Goal: Task Accomplishment & Management: Manage account settings

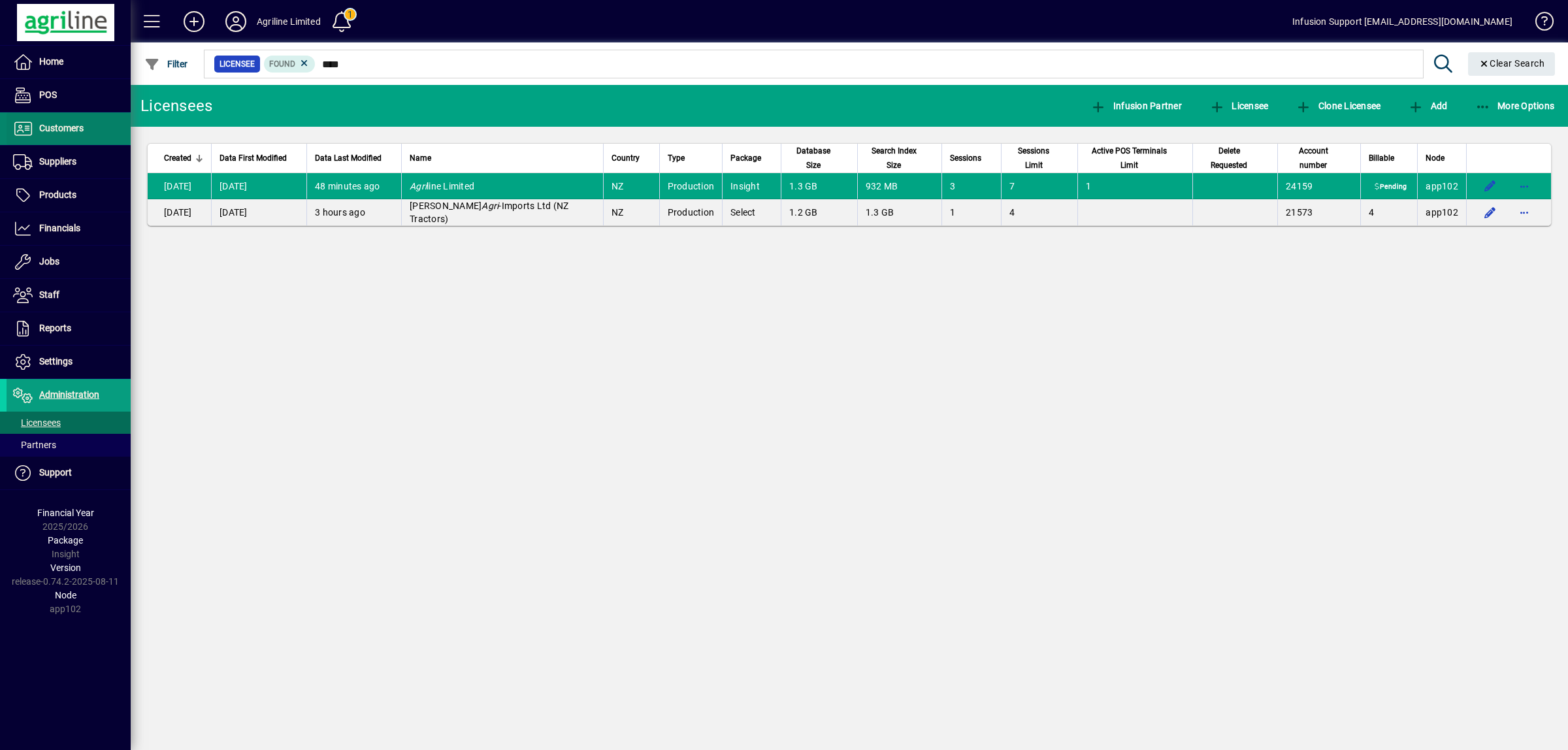
click at [56, 129] on span "Customers" at bounding box center [62, 128] width 45 height 10
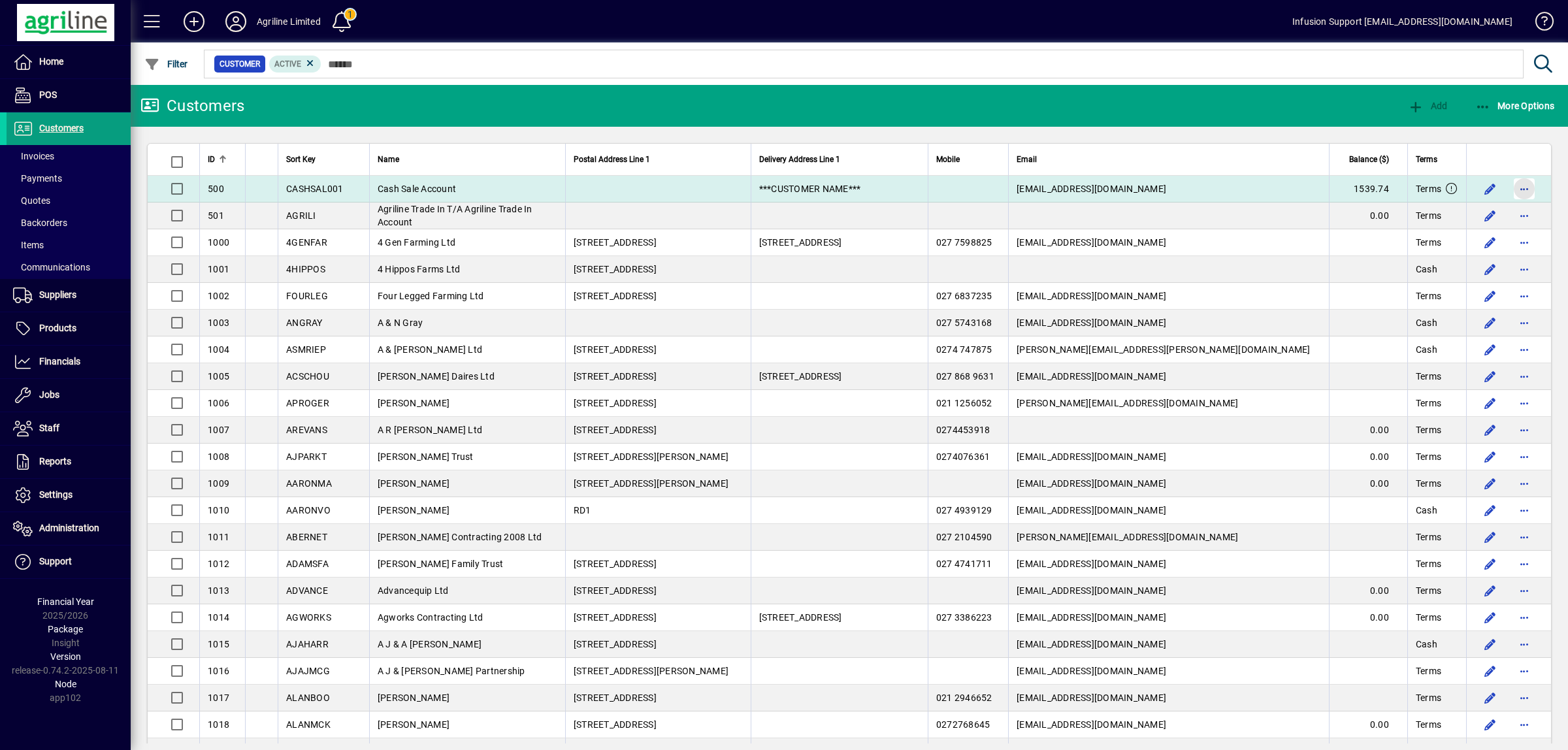
click at [1509, 190] on span "button" at bounding box center [1525, 189] width 32 height 32
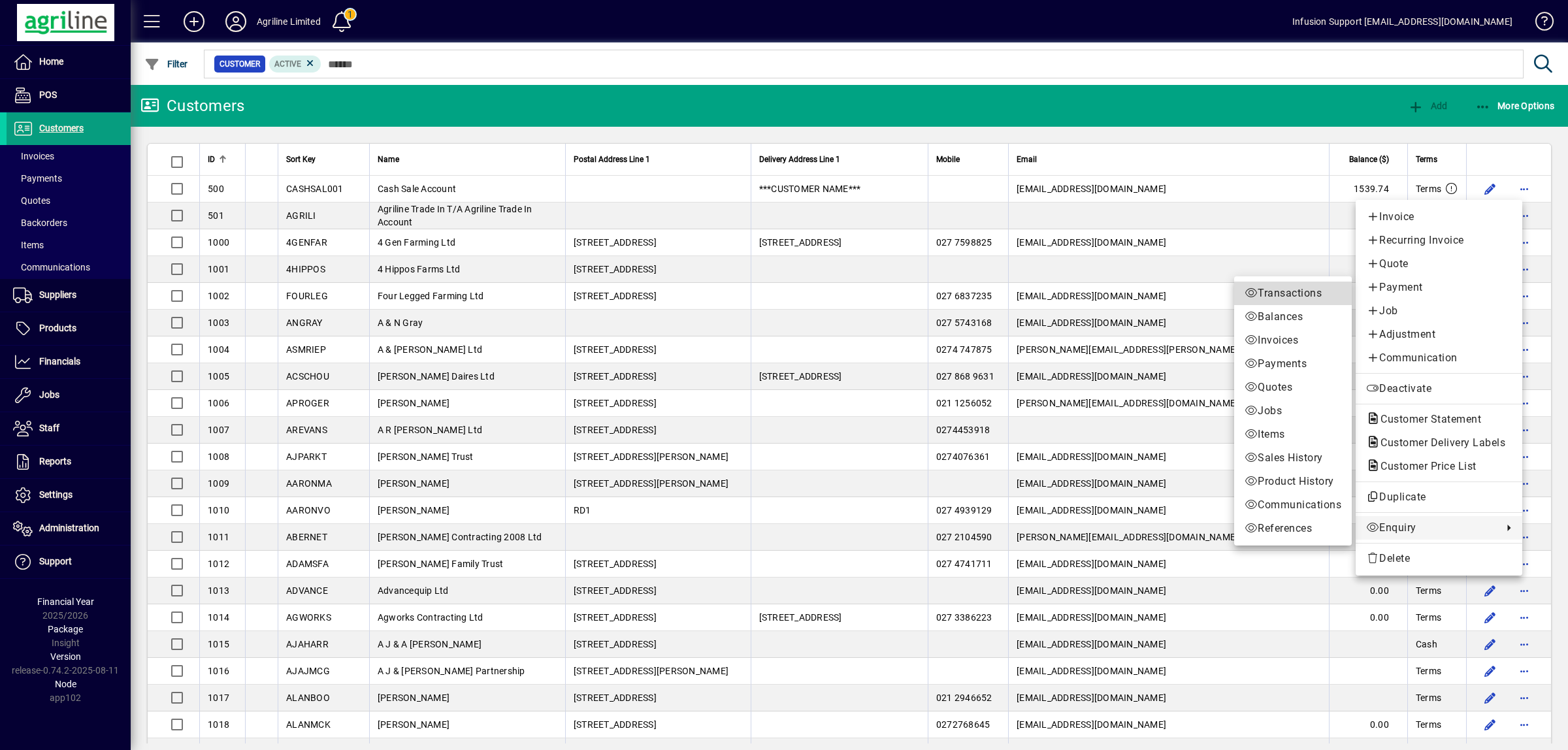
click at [1286, 292] on span "Transactions" at bounding box center [1294, 293] width 97 height 16
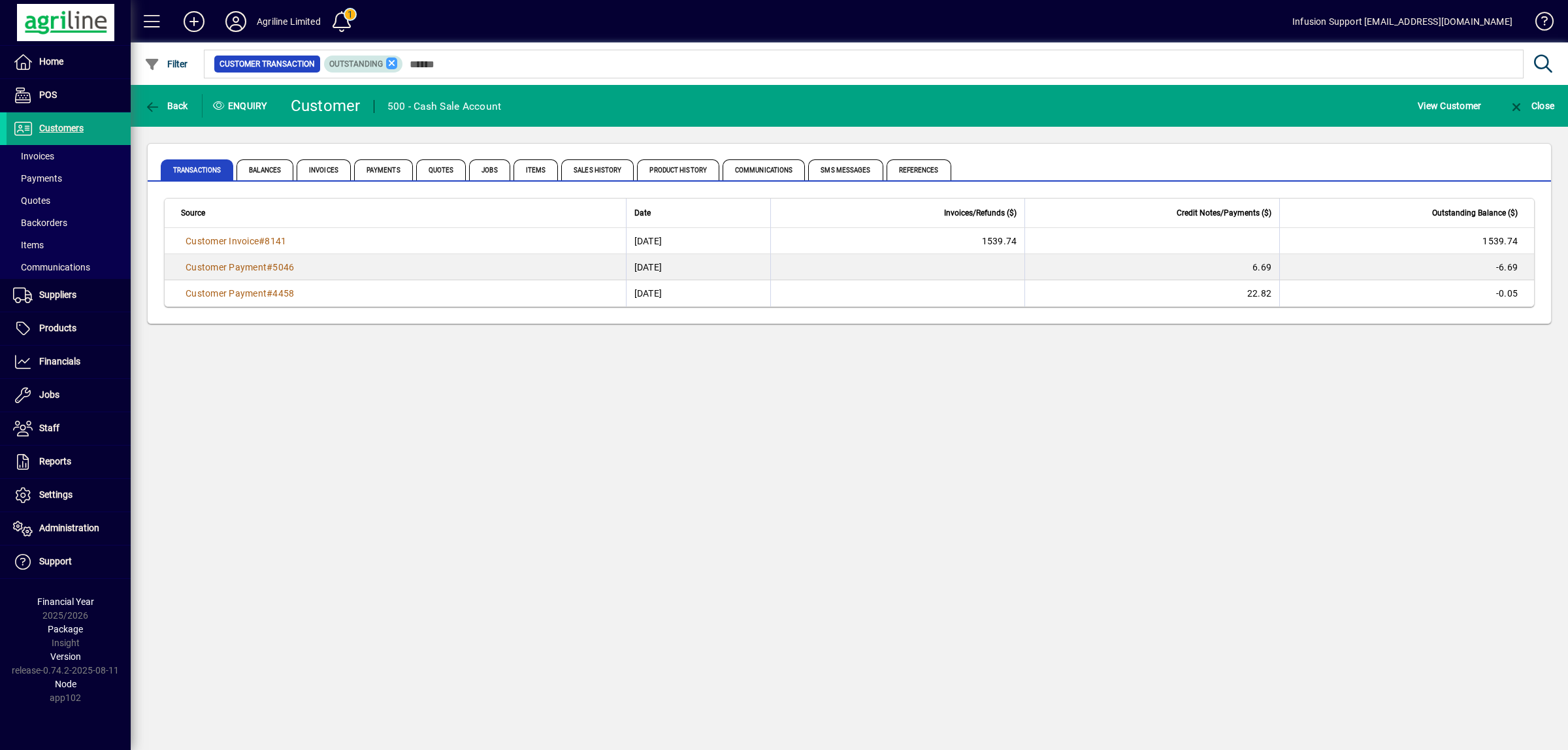
click at [391, 62] on icon at bounding box center [392, 63] width 12 height 12
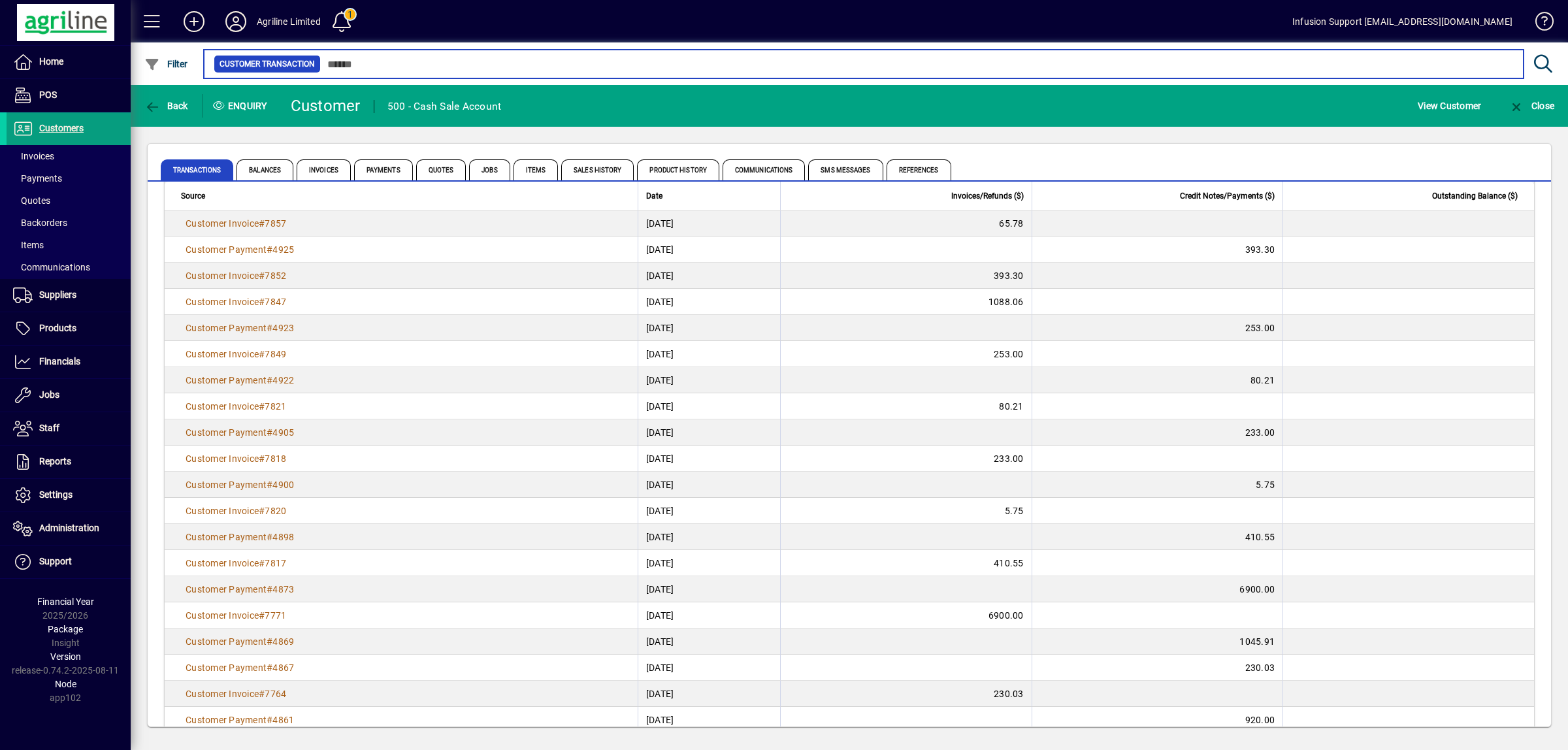
scroll to position [2167, 0]
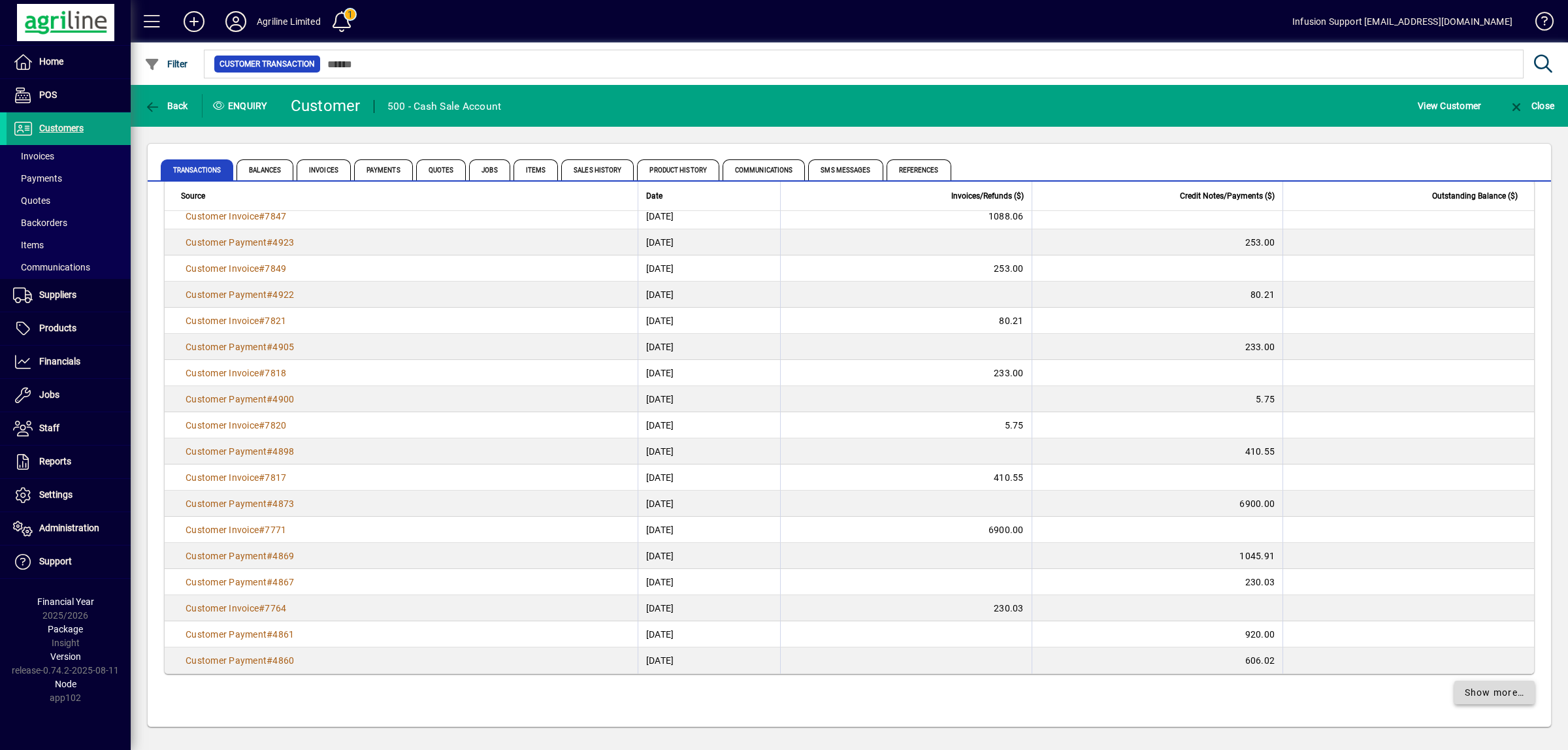
click at [1465, 690] on span "Show more…" at bounding box center [1495, 692] width 60 height 14
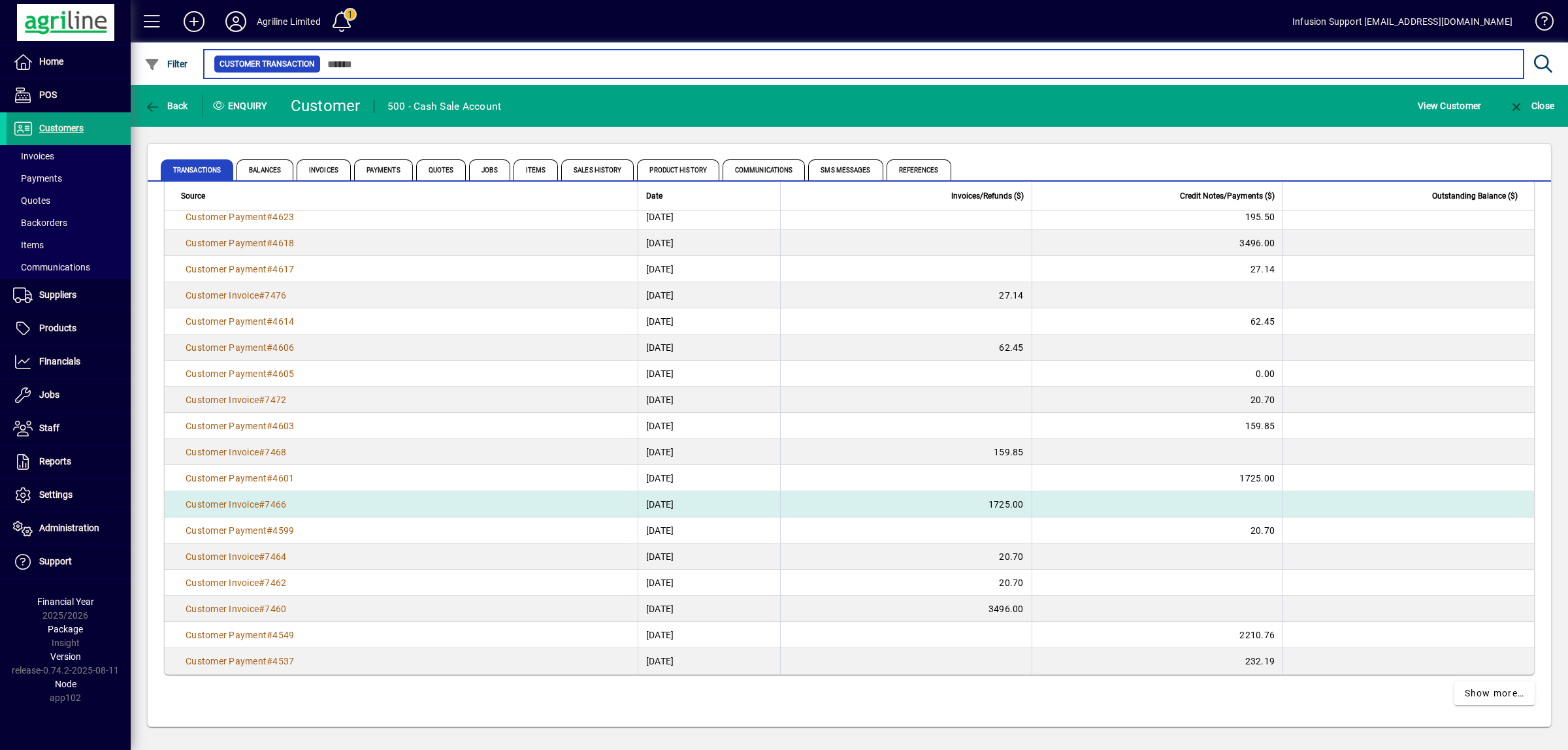
scroll to position [4780, 0]
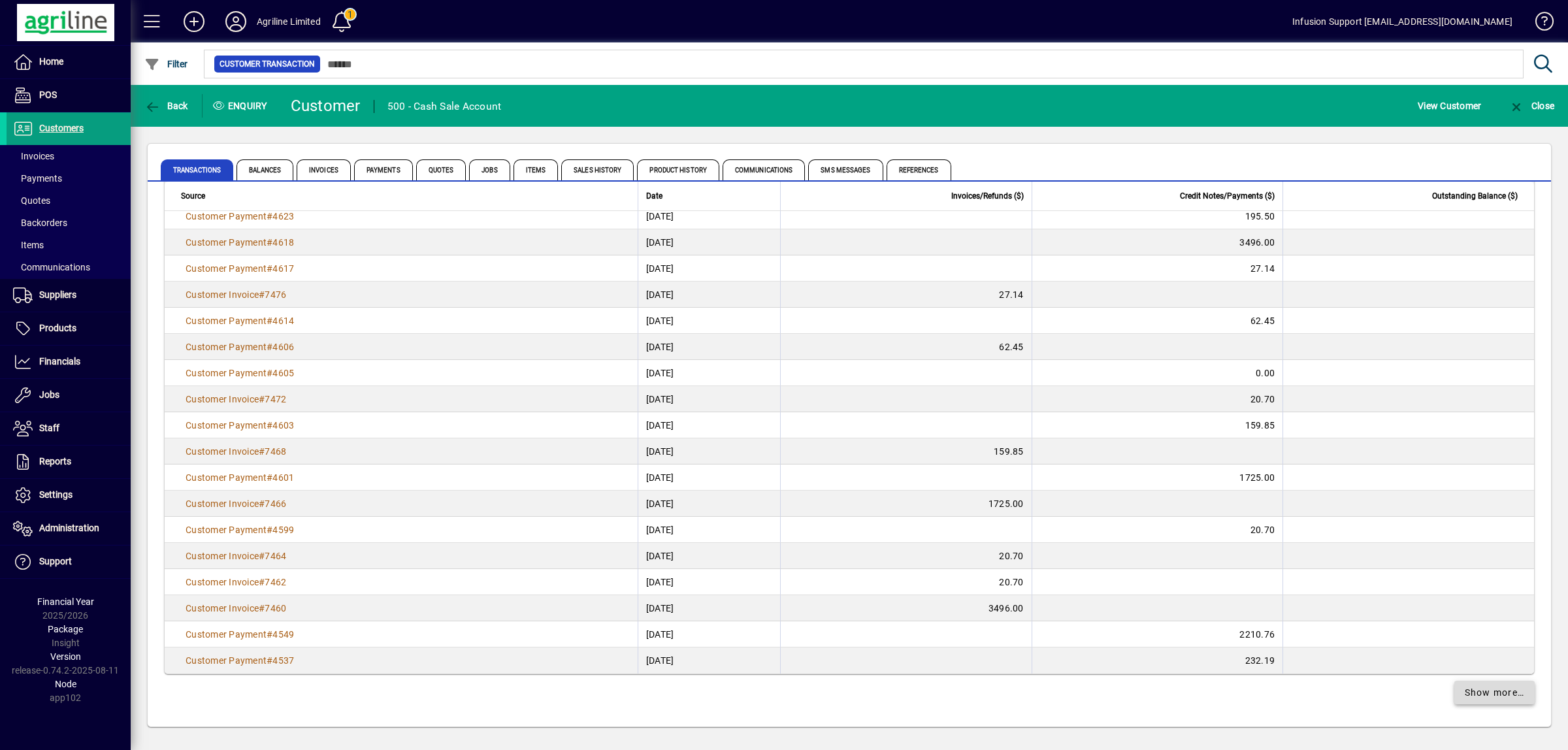
click at [1468, 693] on span "Show more…" at bounding box center [1495, 692] width 60 height 14
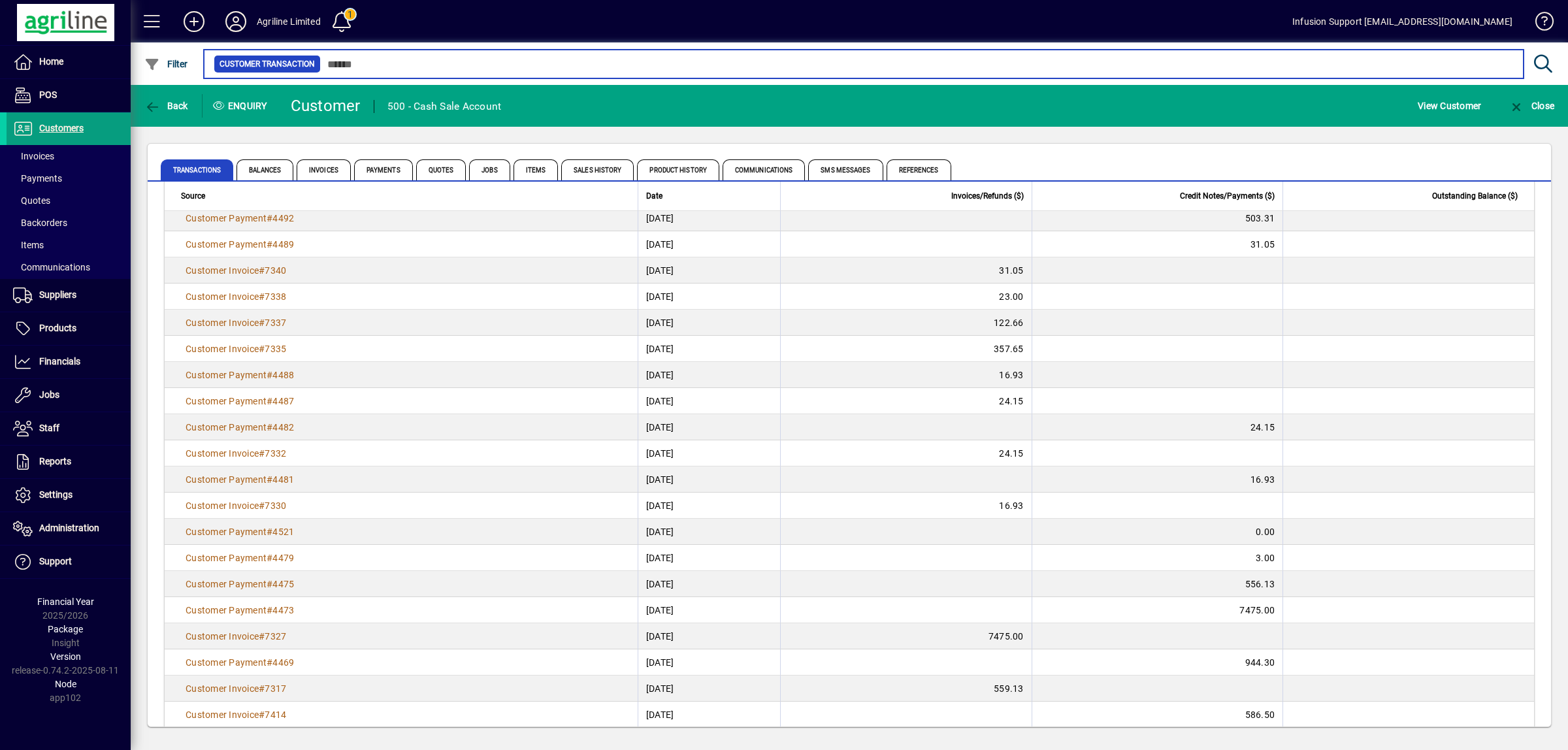
scroll to position [7392, 0]
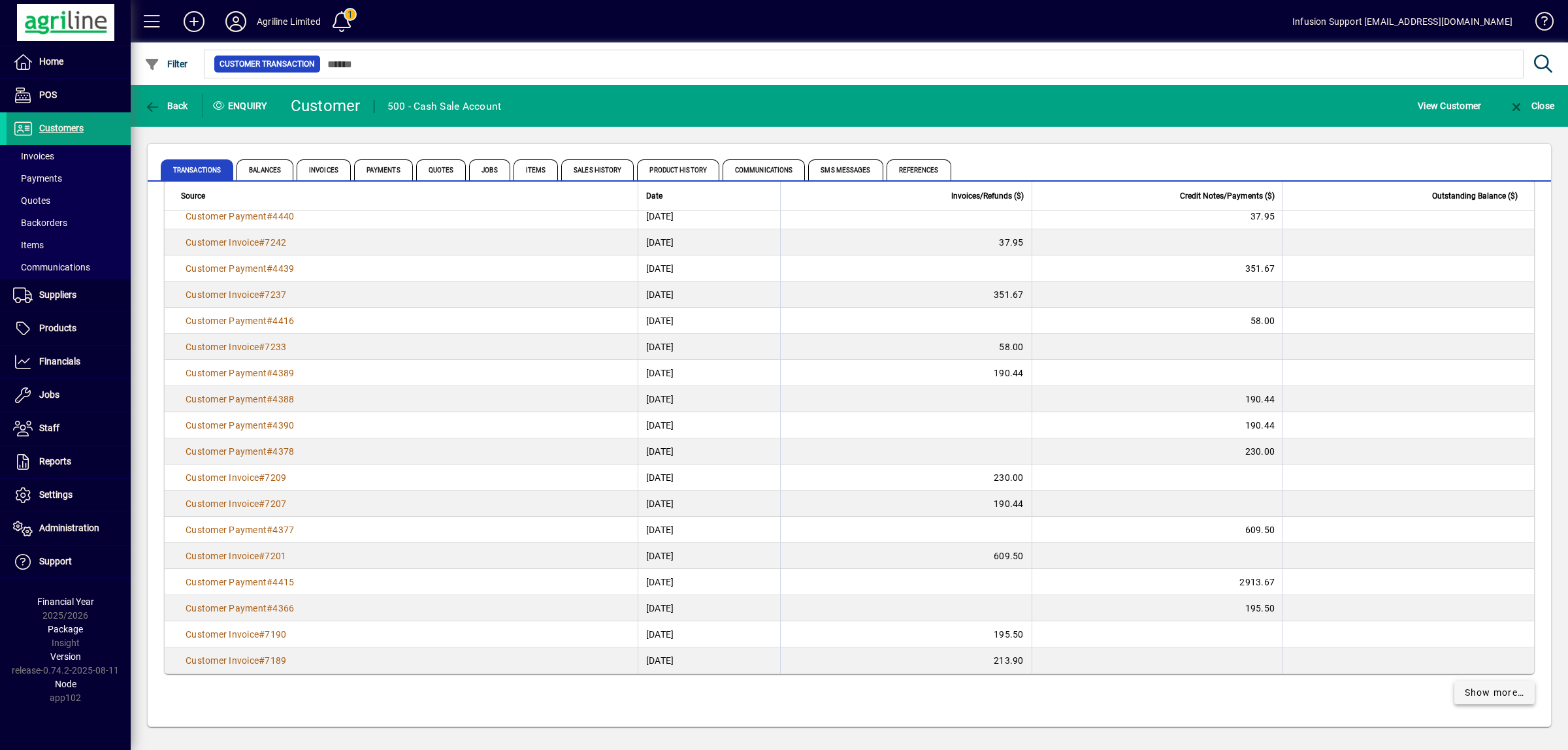
click at [1475, 692] on span "Show more…" at bounding box center [1495, 692] width 60 height 14
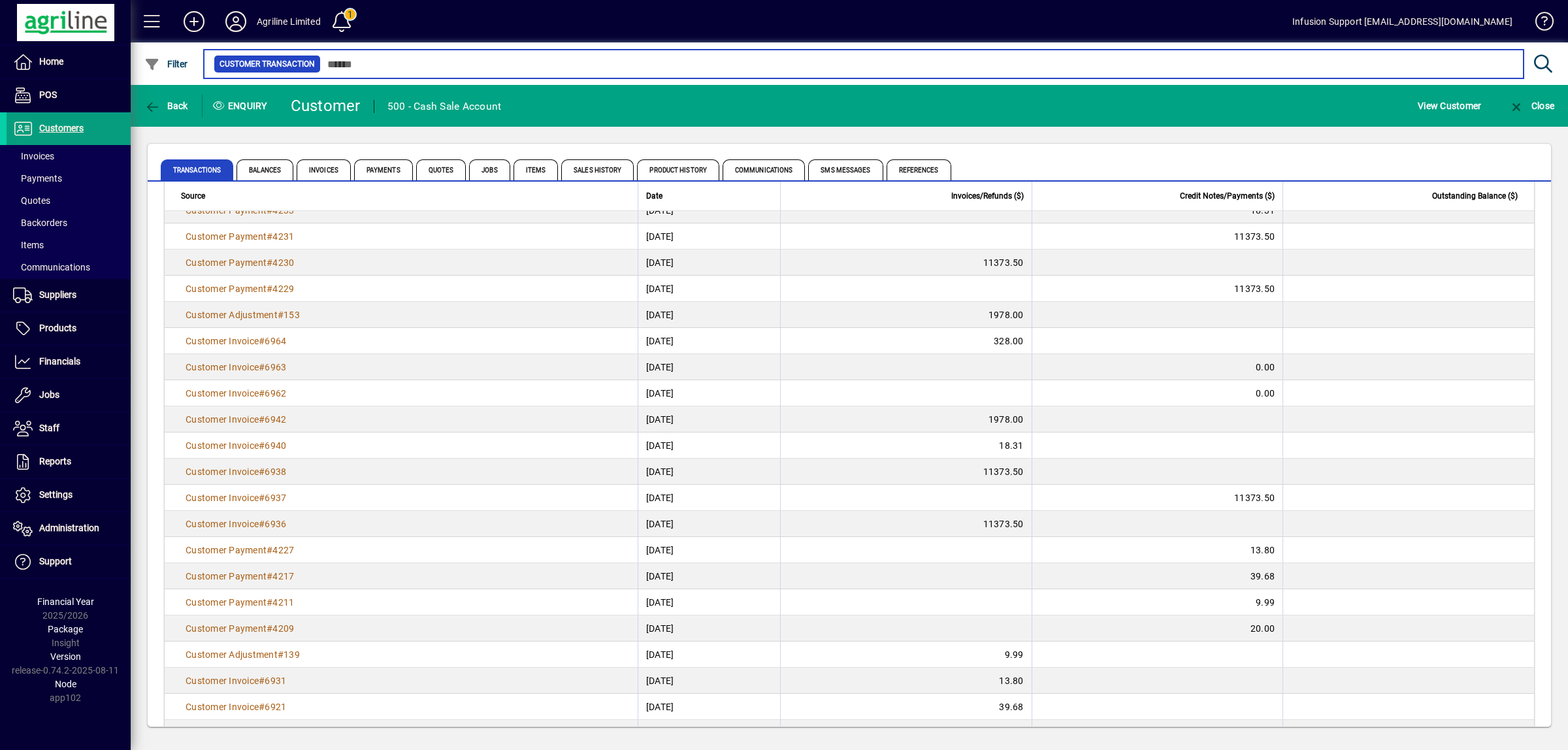
scroll to position [10005, 0]
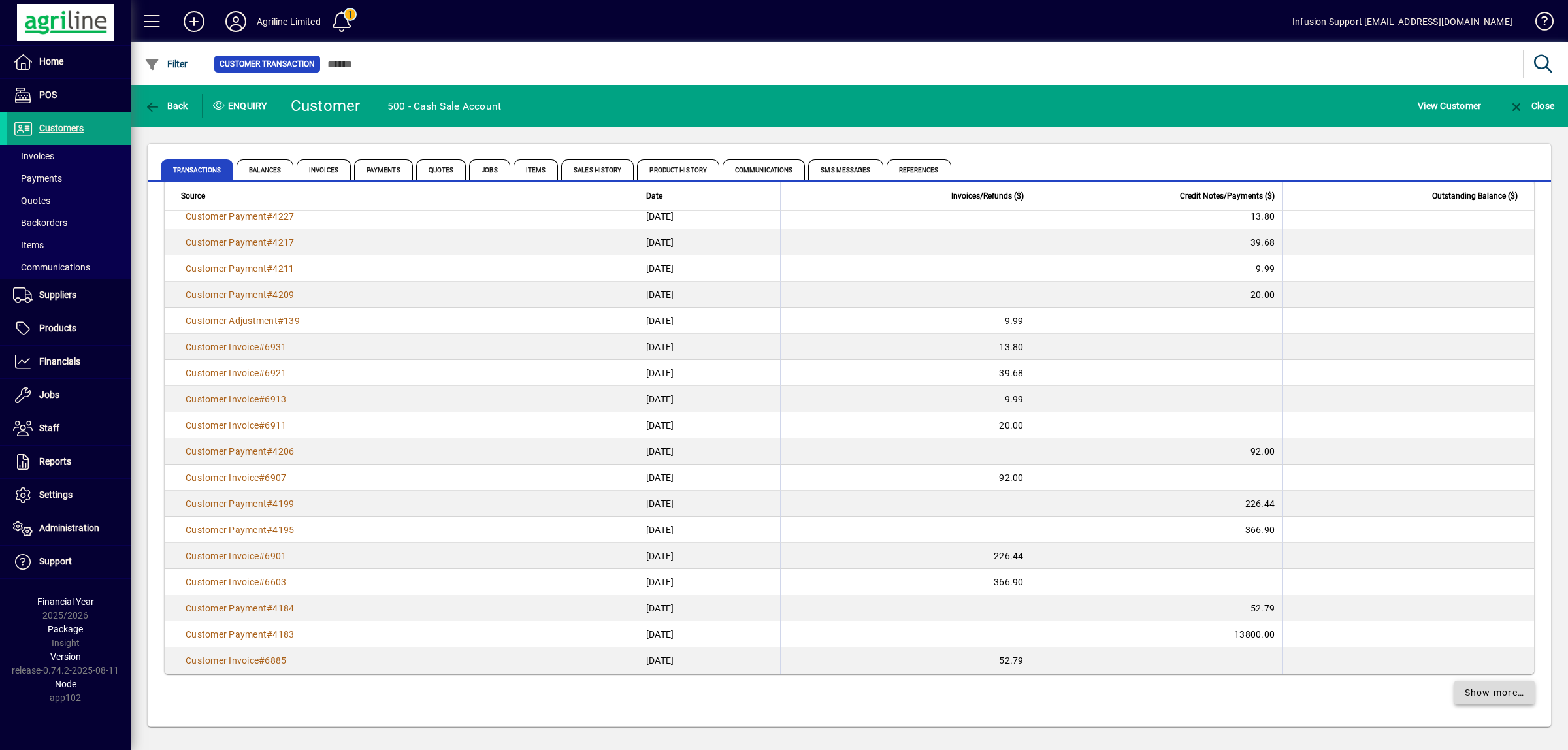
click at [1476, 689] on span "Show more…" at bounding box center [1495, 692] width 60 height 14
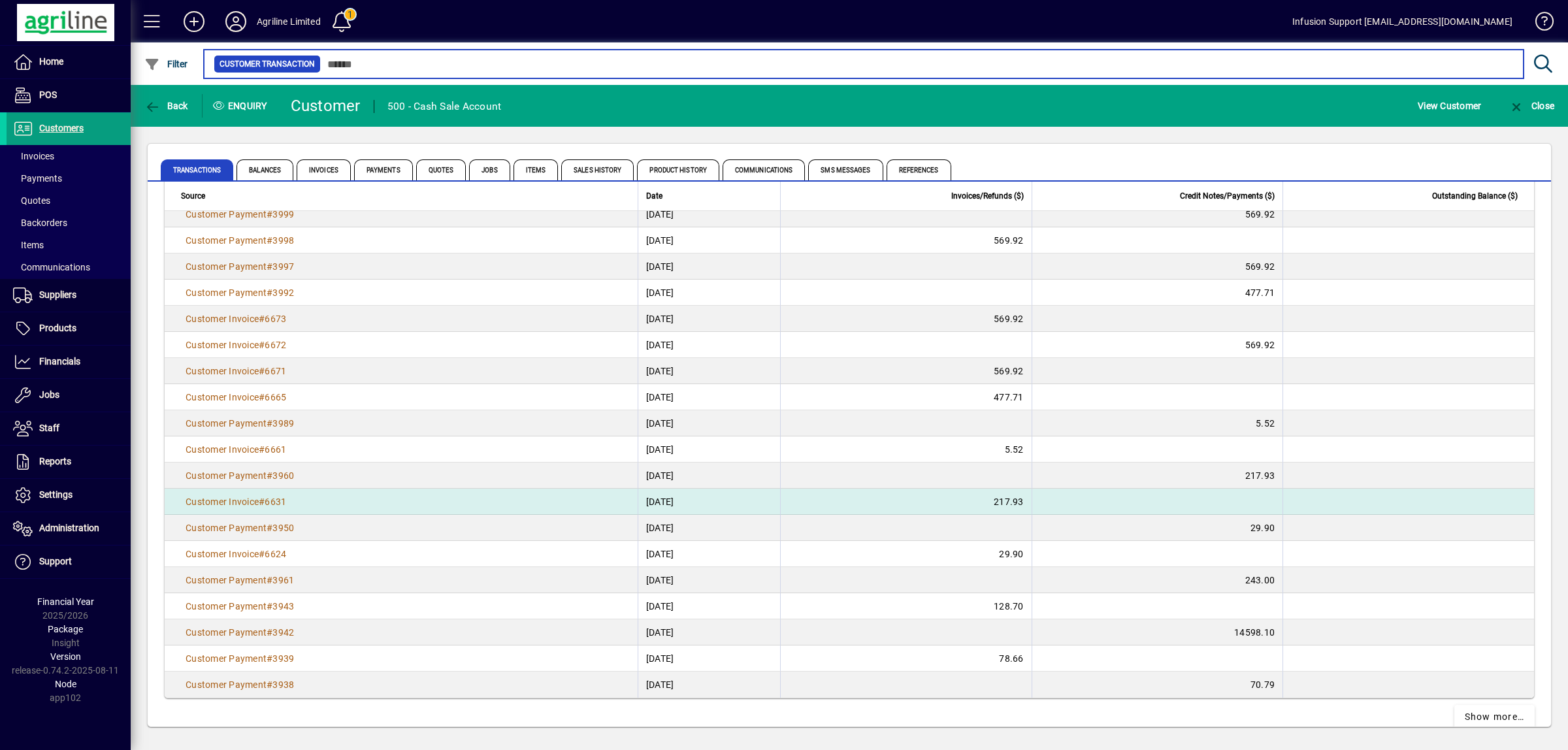
scroll to position [12618, 0]
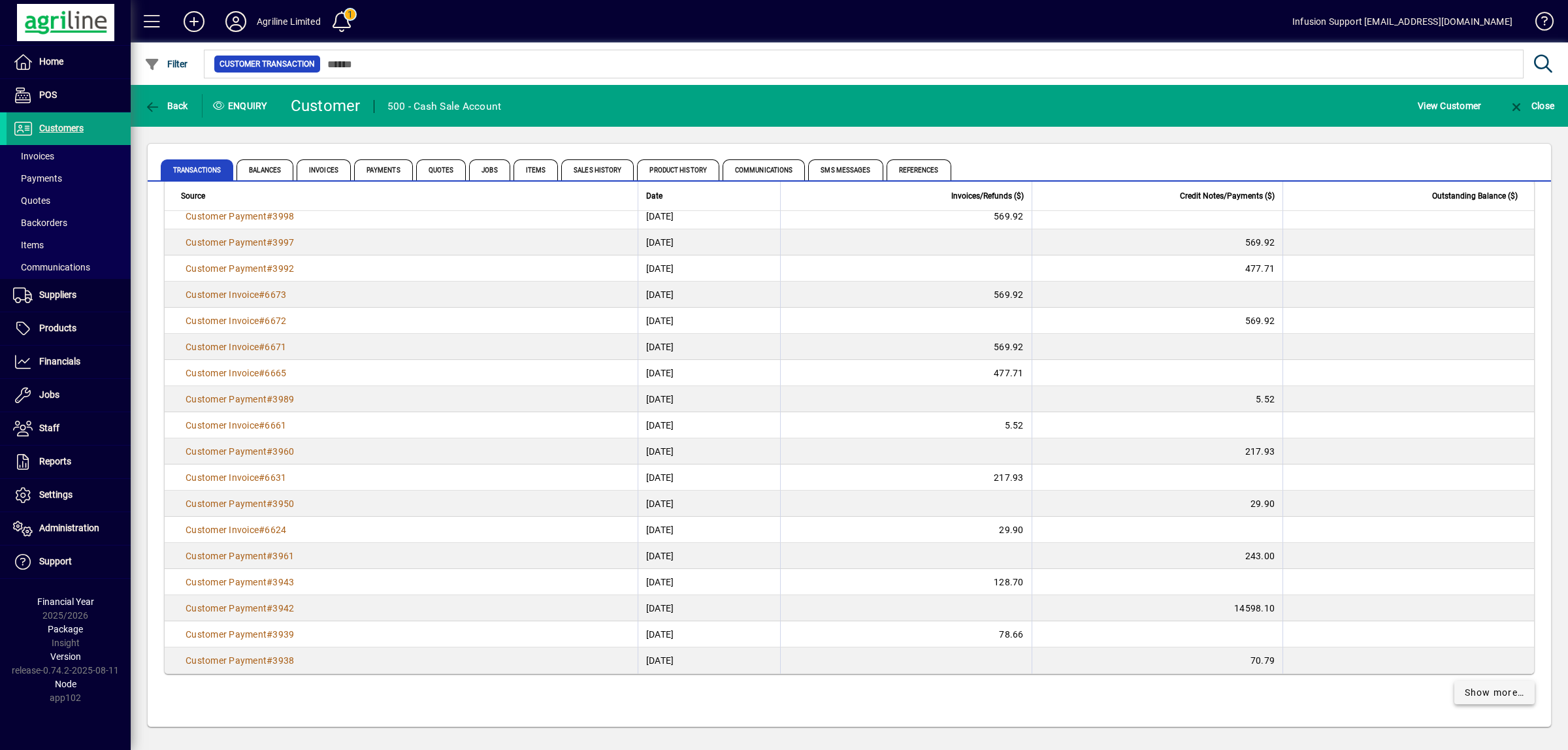
click at [1477, 688] on span "Show more…" at bounding box center [1495, 692] width 60 height 14
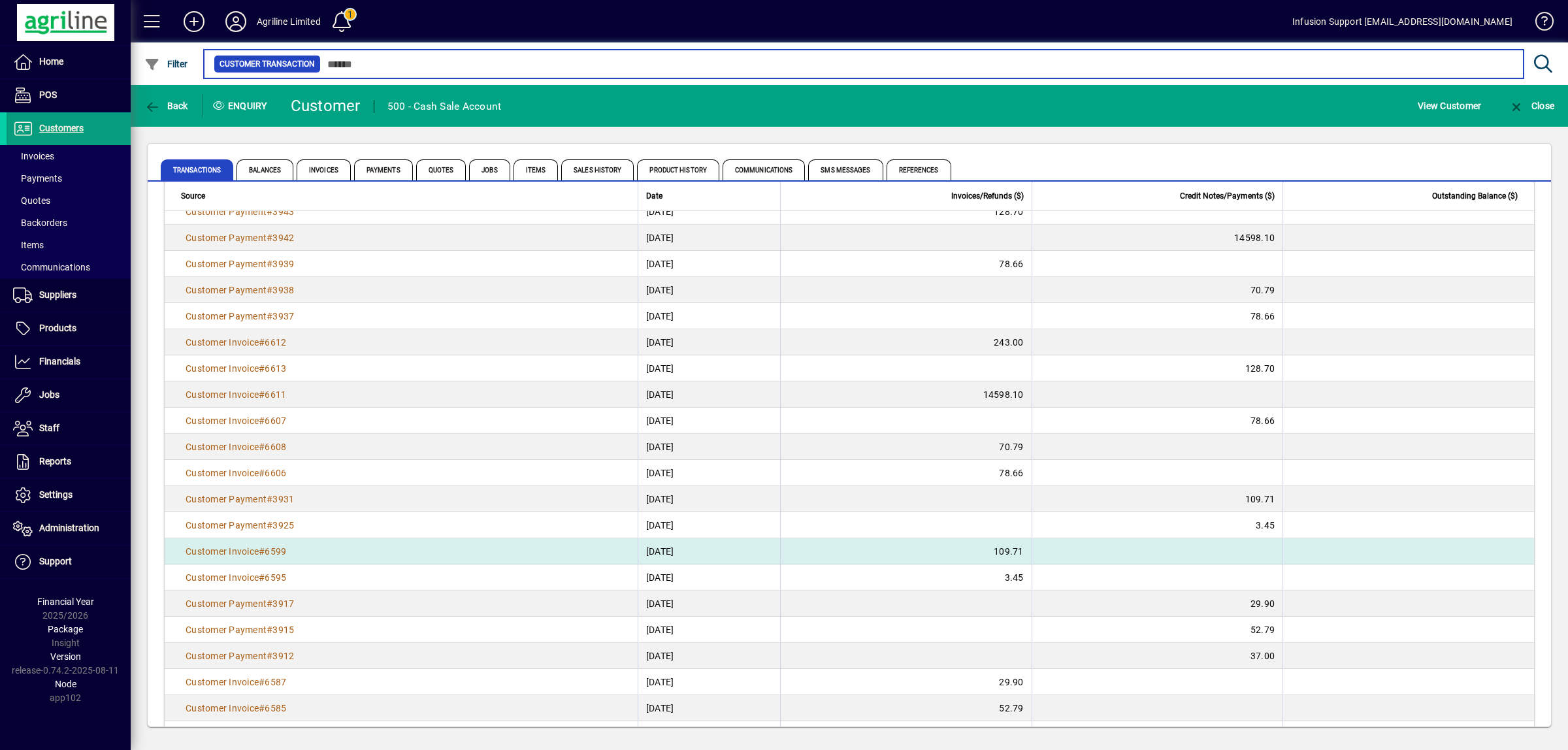
scroll to position [13025, 0]
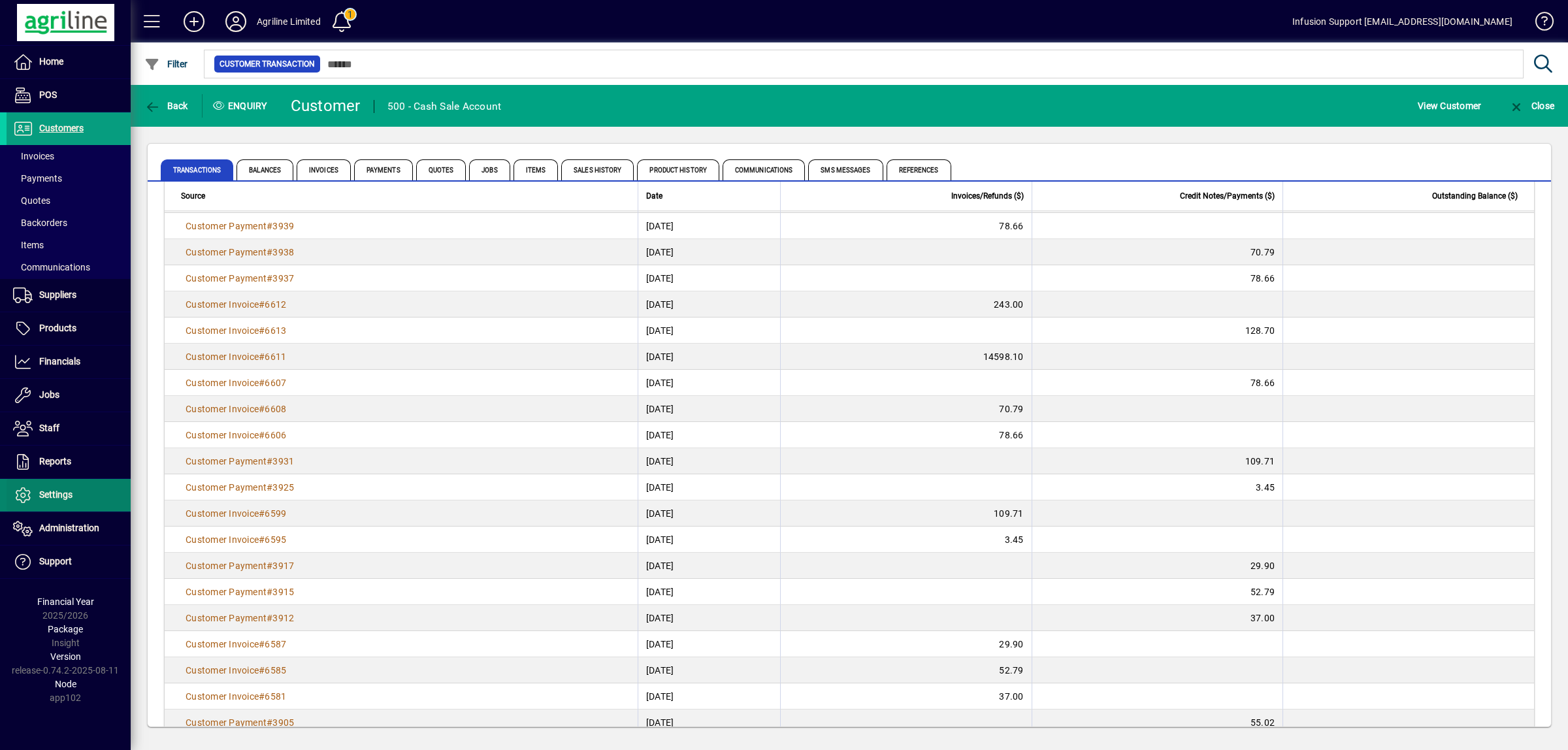
click at [51, 493] on span "Settings" at bounding box center [56, 493] width 34 height 10
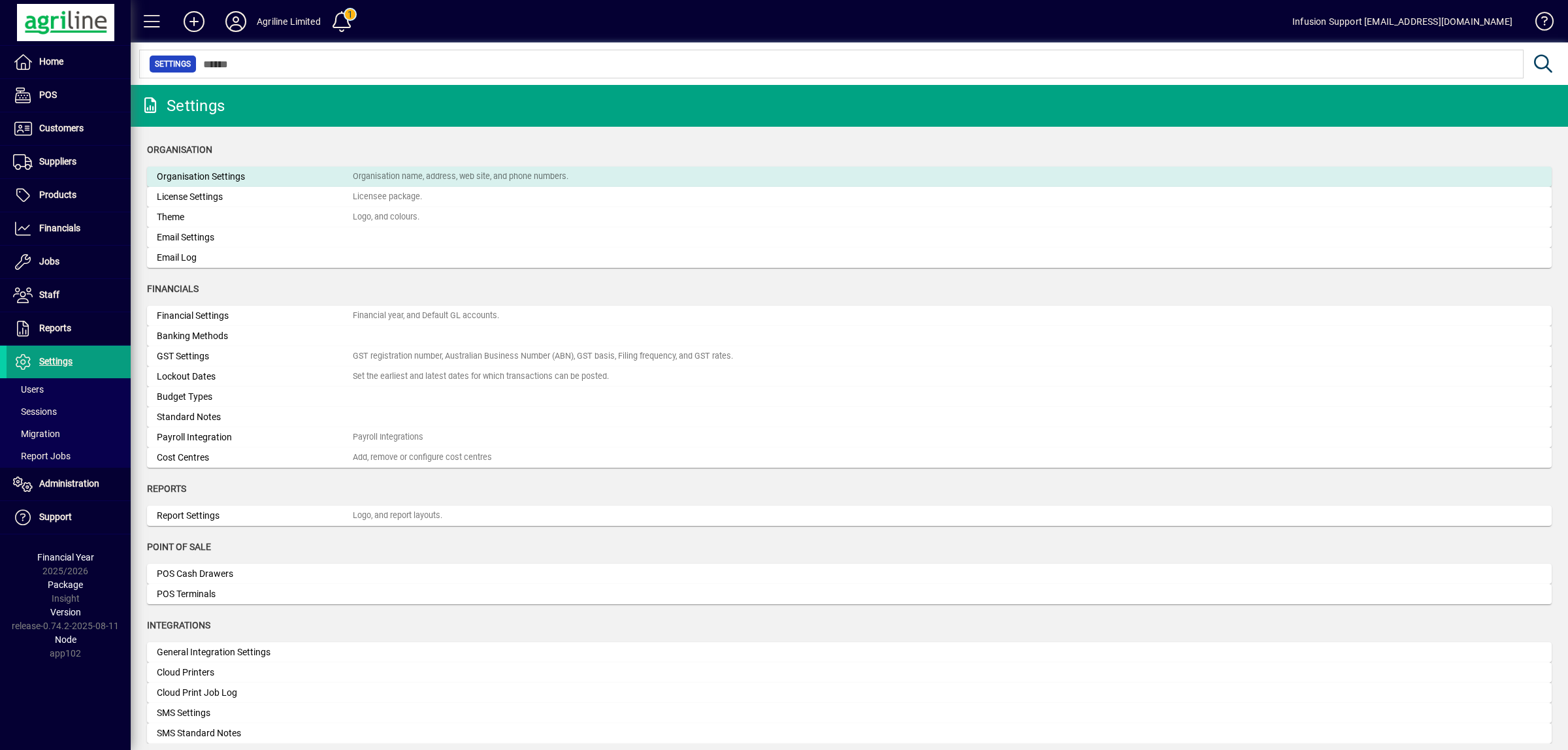
click at [411, 177] on div "Organisation name, address, web site, and phone numbers." at bounding box center [460, 176] width 216 height 12
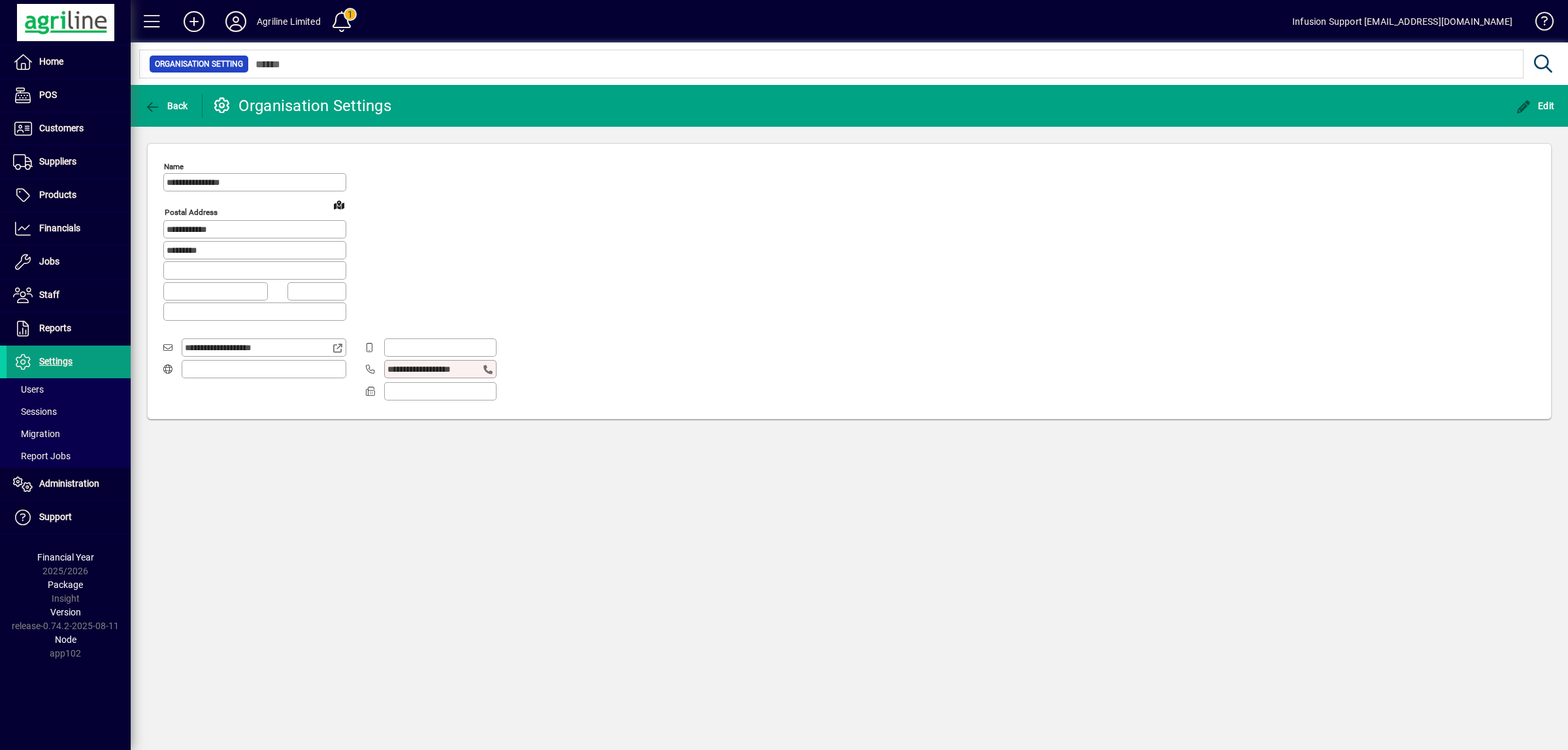
type input "**********"
click at [154, 105] on icon "button" at bounding box center [153, 107] width 17 height 13
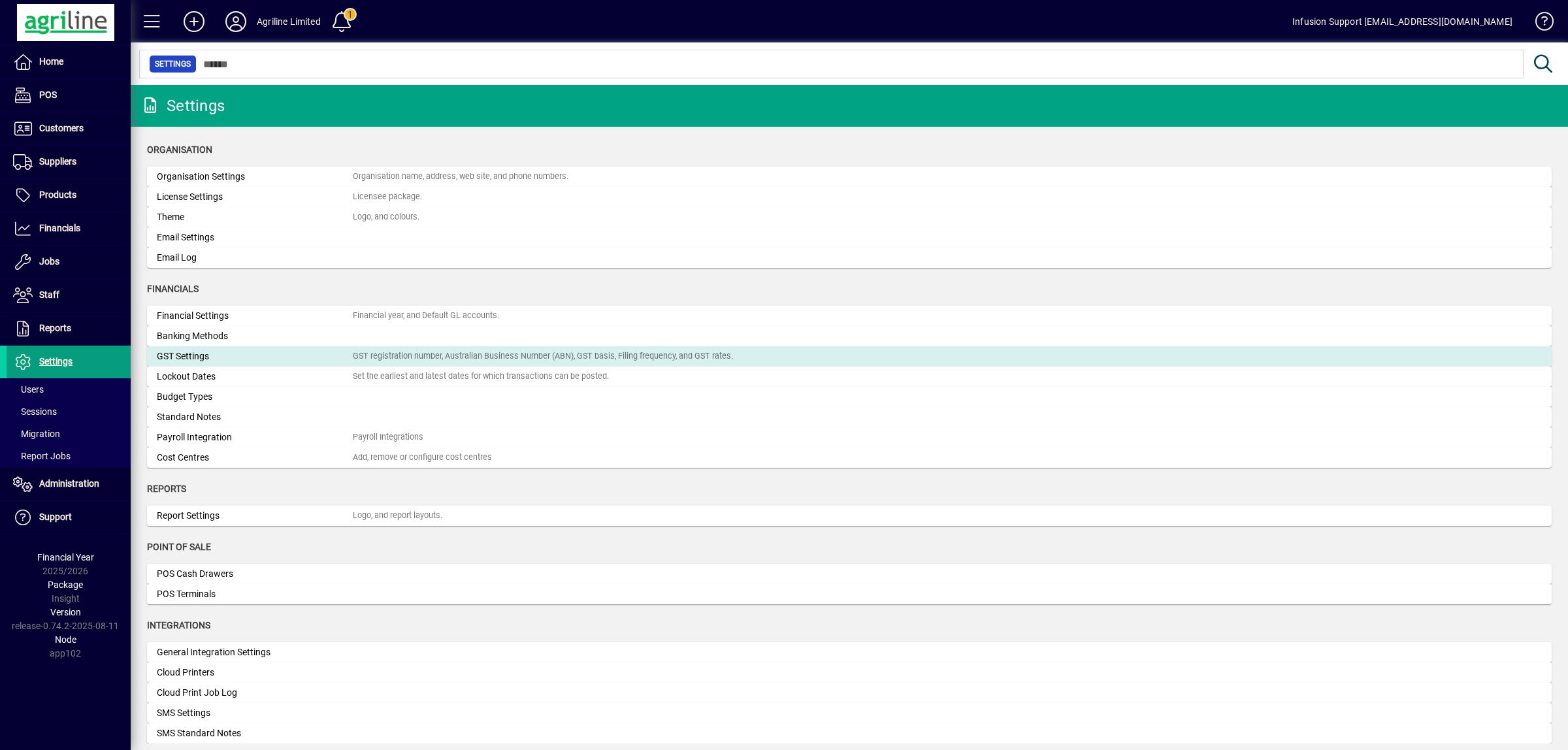
click at [210, 354] on div "GST Settings" at bounding box center [255, 356] width 196 height 14
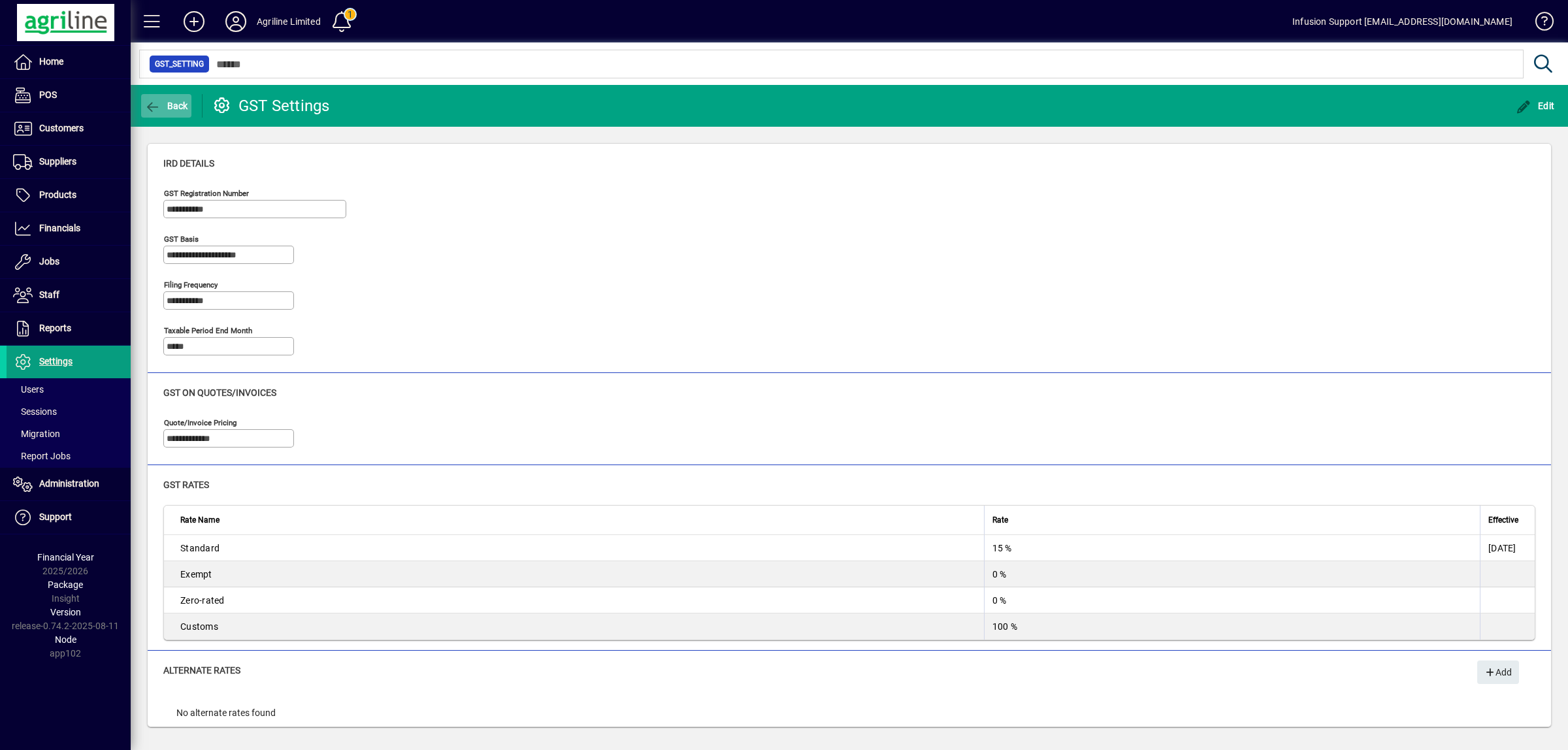
click at [150, 109] on icon "button" at bounding box center [153, 107] width 17 height 13
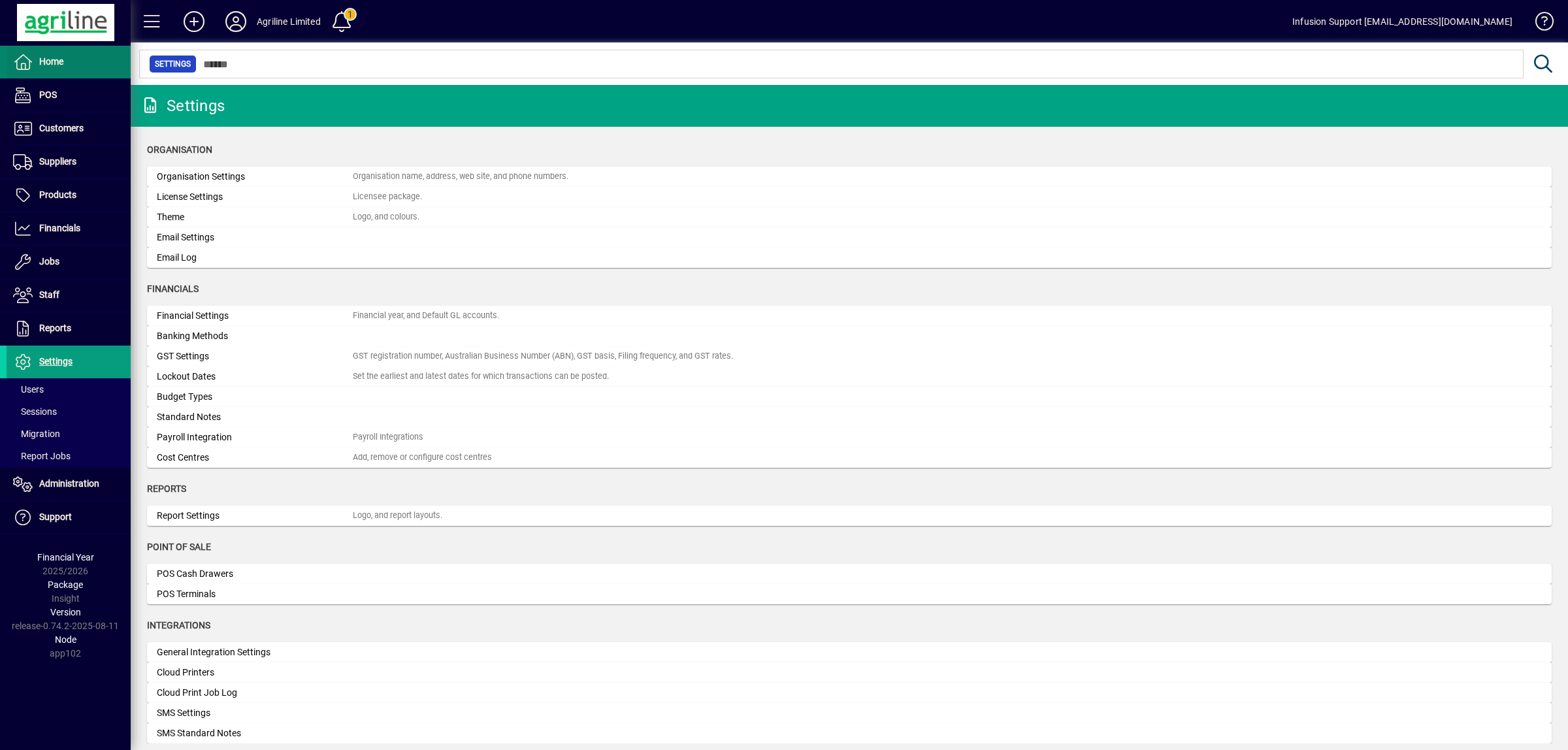
click at [56, 60] on span "Home" at bounding box center [51, 61] width 24 height 10
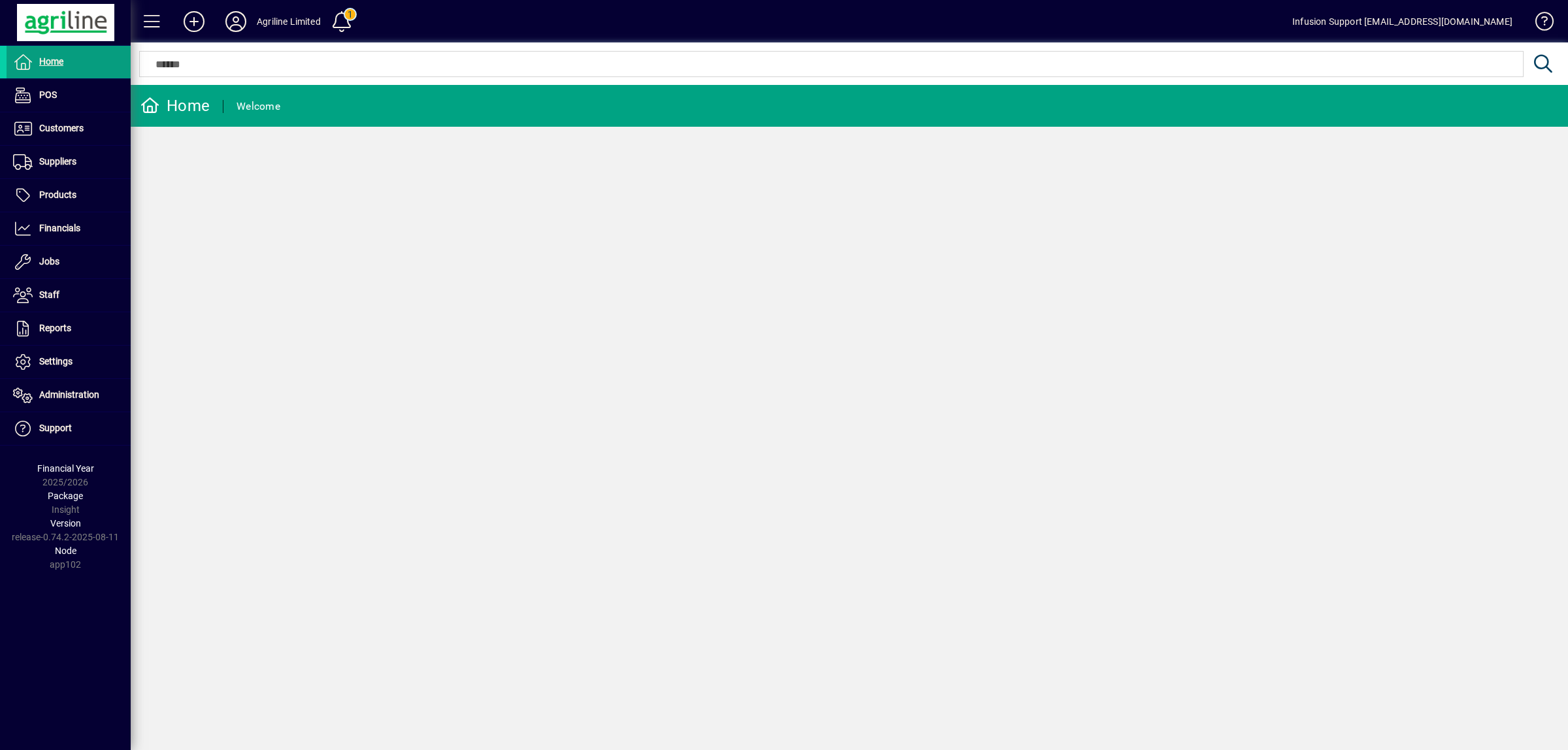
click at [1360, 344] on div "Home Welcome" at bounding box center [849, 417] width 1437 height 665
